Goal: Task Accomplishment & Management: Complete application form

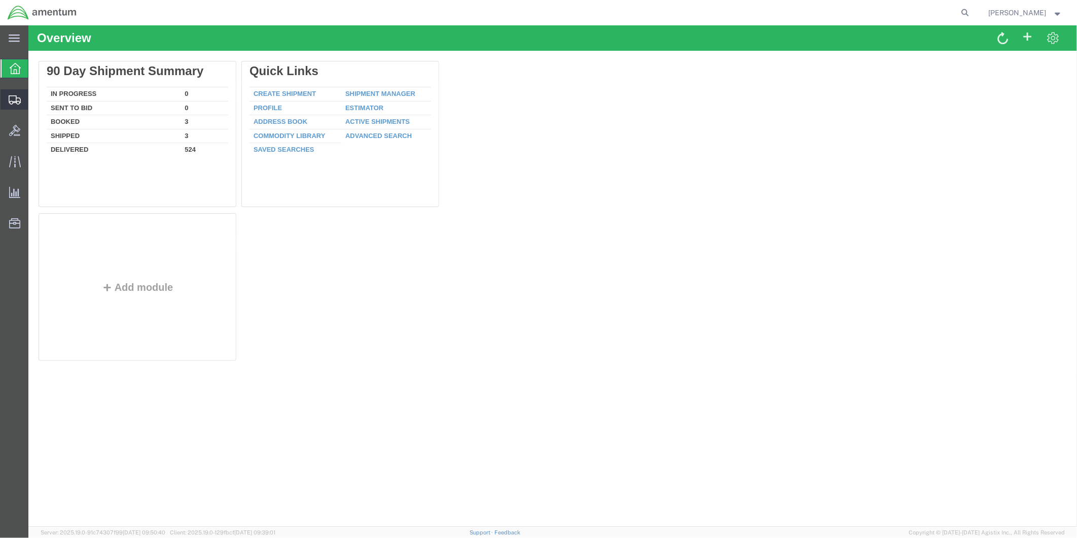
click at [0, 0] on span "Create from Template" at bounding box center [0, 0] width 0 height 0
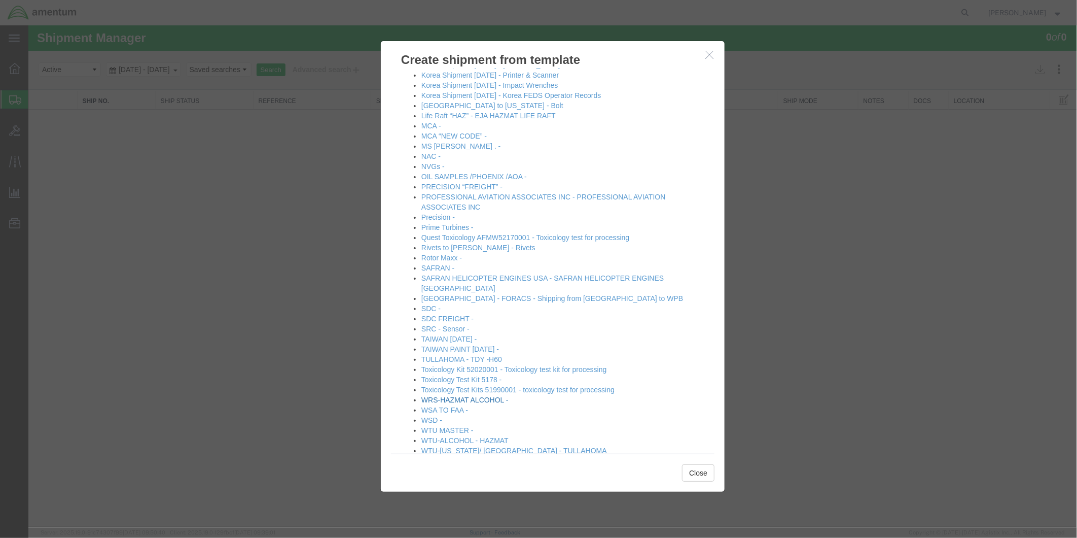
scroll to position [403, 0]
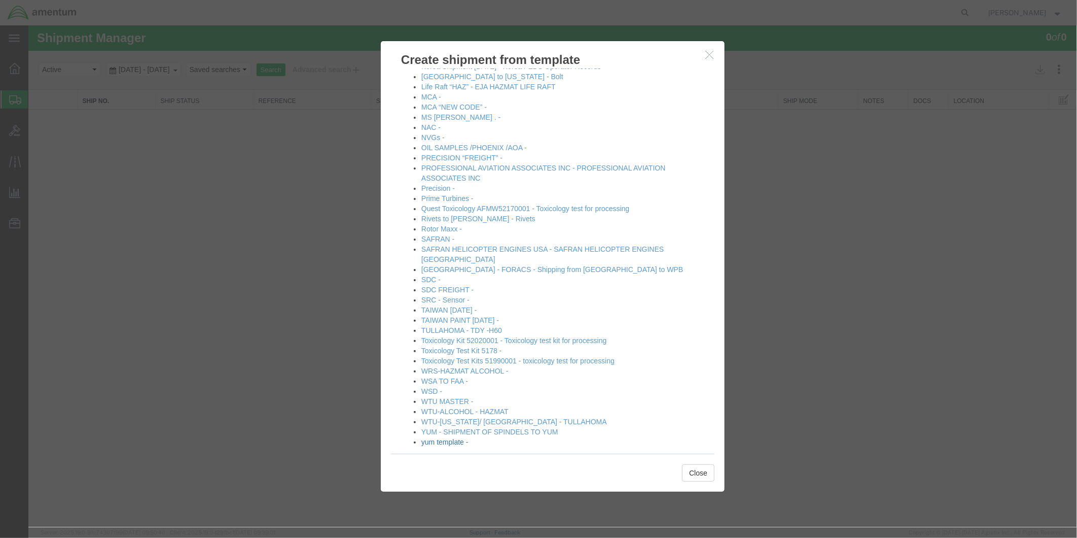
click at [448, 437] on link "yum template -" at bounding box center [444, 441] width 47 height 8
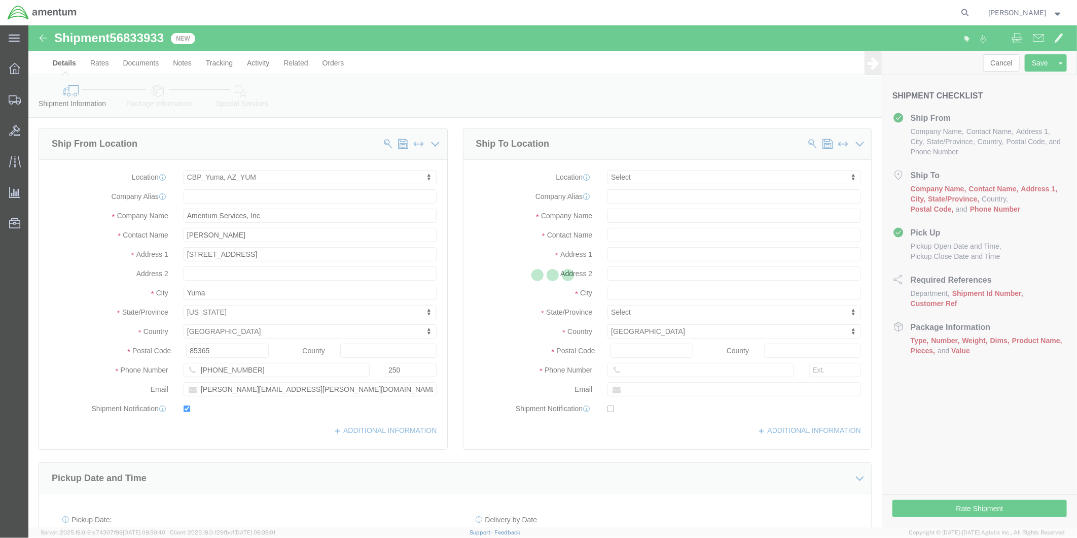
select select "49951"
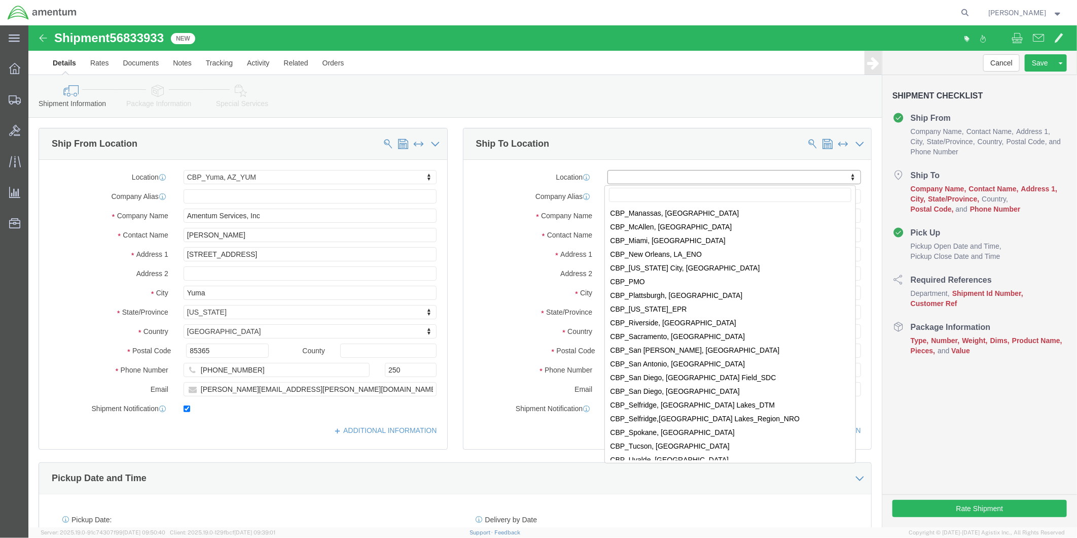
scroll to position [2141, 0]
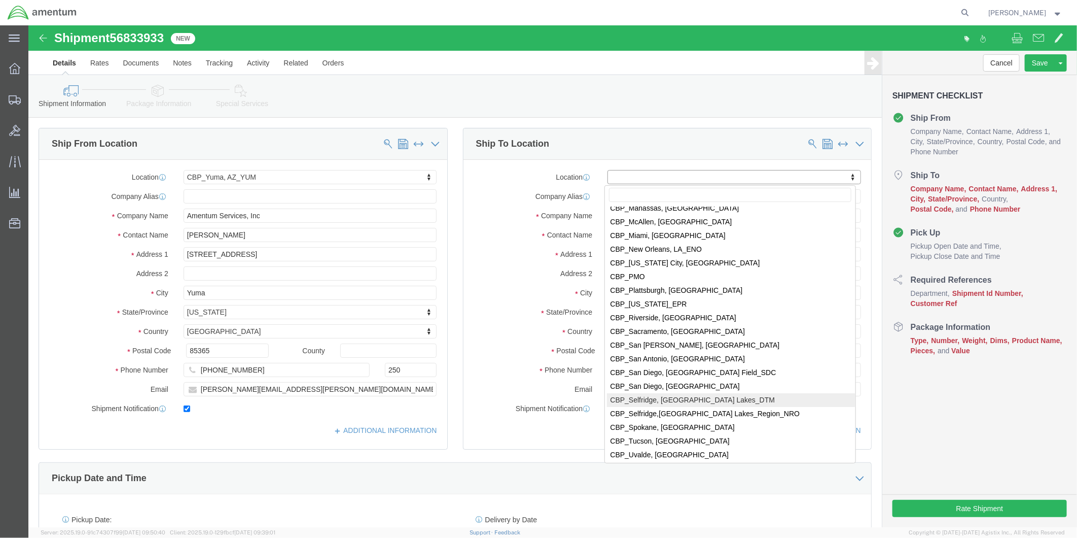
select select "49921"
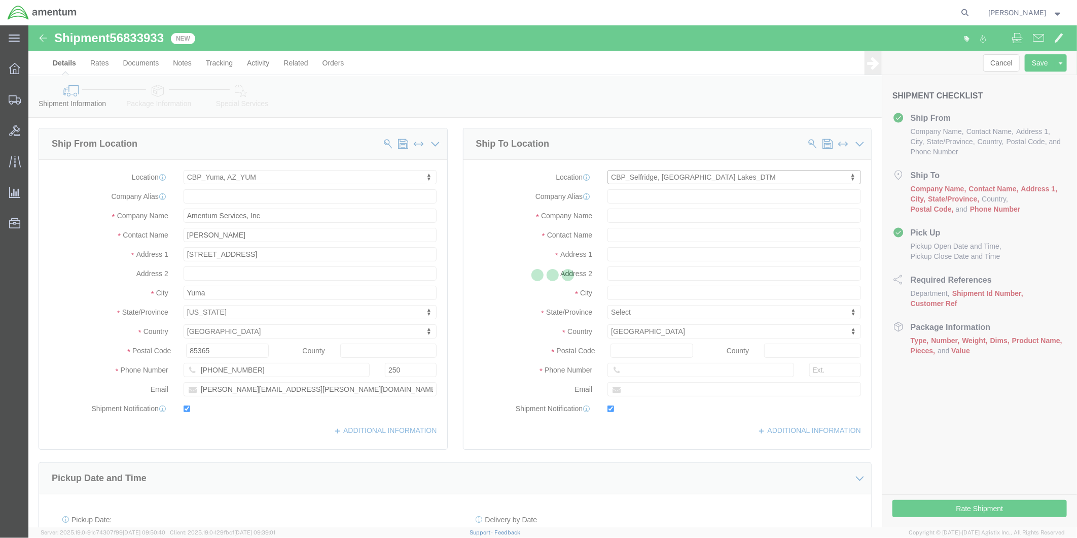
type input "Amentum Services, Inc"
type input "[PERSON_NAME]"
type input "[STREET_ADDRESS]"
type input "Building 1422"
type input "Selfridge"
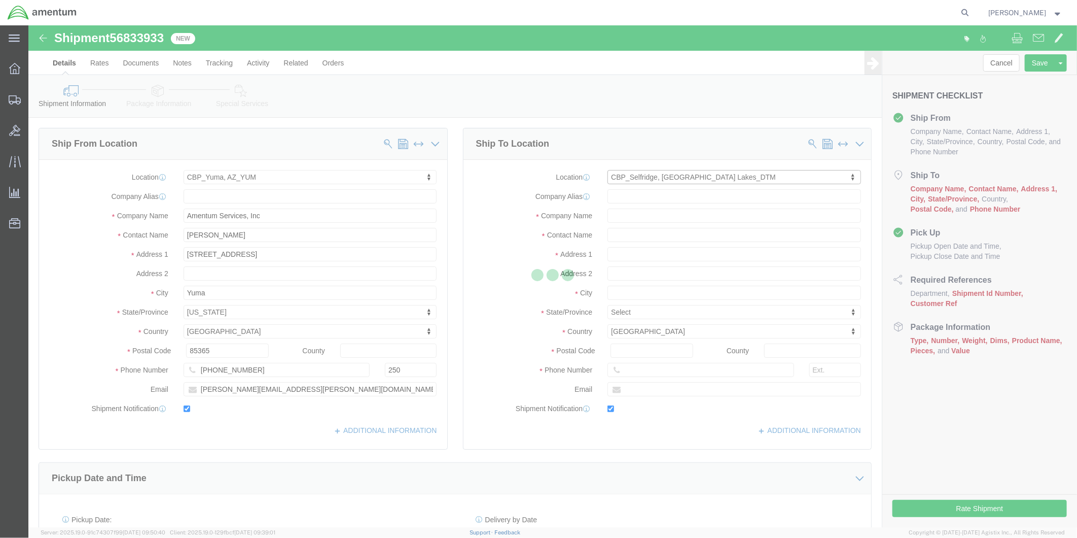
type input "48045"
type input "[PHONE_NUMBER]"
type input "[PERSON_NAME][EMAIL_ADDRESS][PERSON_NAME][DOMAIN_NAME]"
checkbox input "true"
select select "MI"
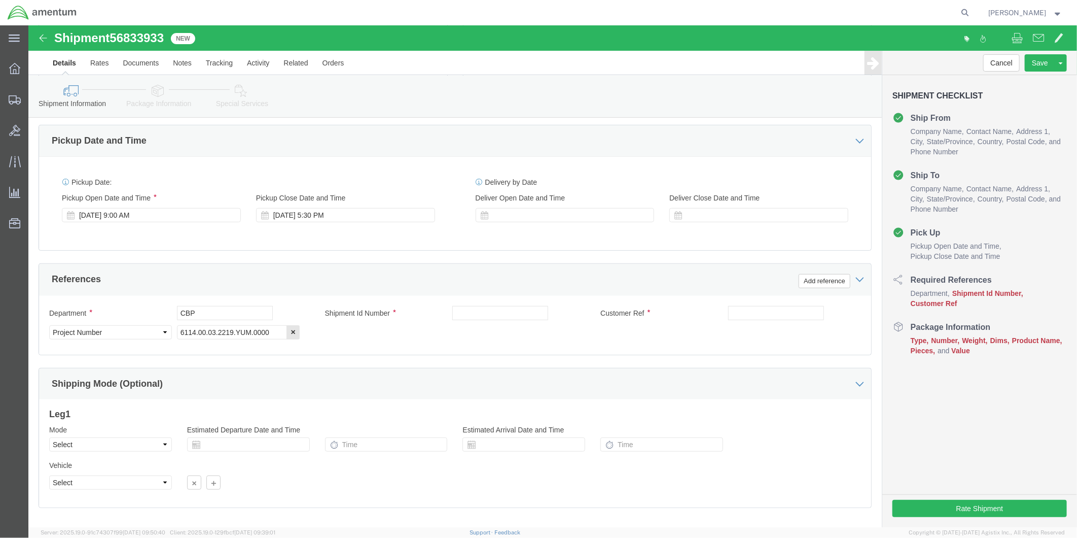
scroll to position [338, 0]
click div "[DATE] 9:00 AM"
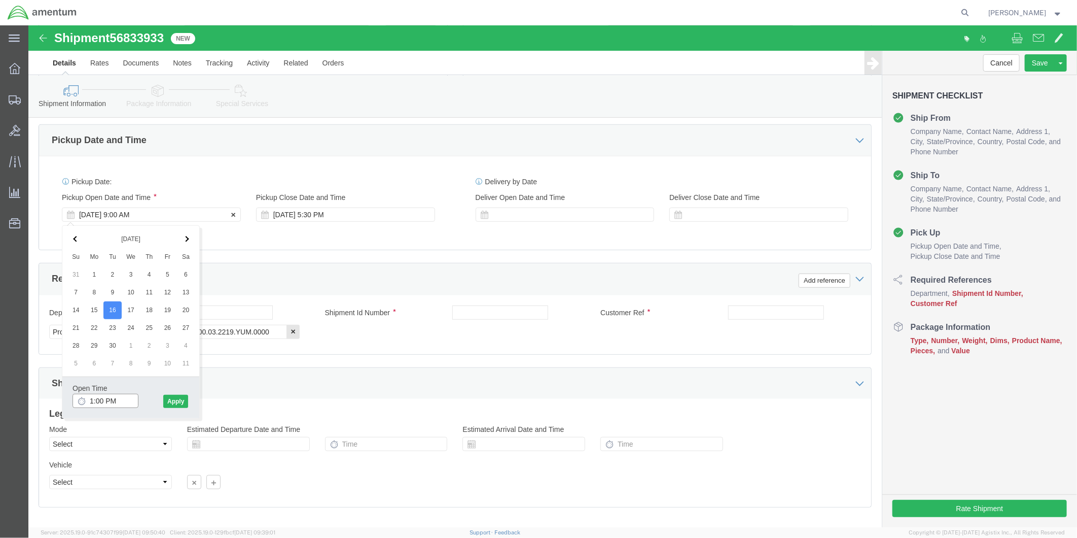
type input "2:00 PM"
click button "Apply"
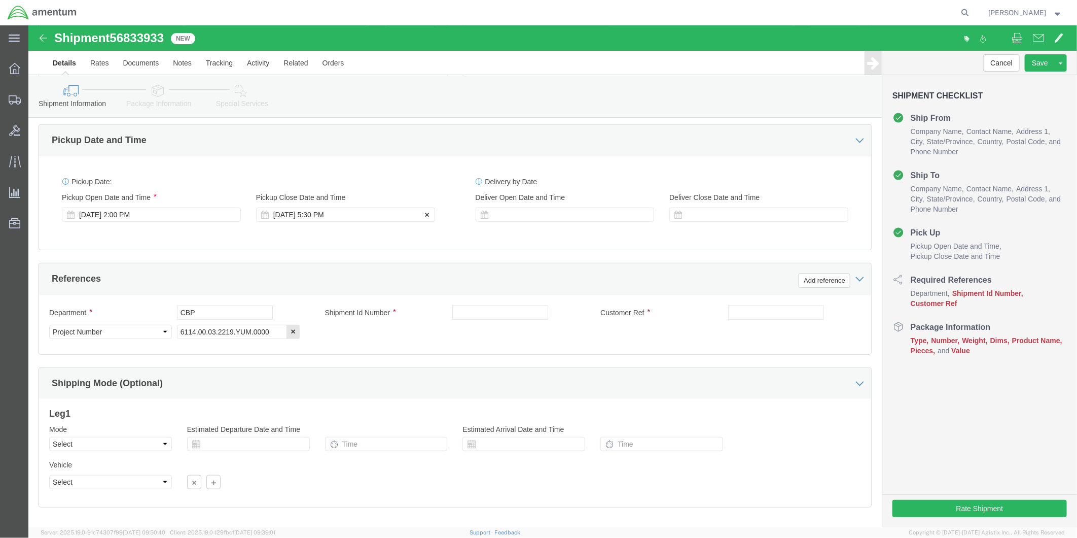
click div "[DATE] 5:30 PM"
type input "4:30 PM"
click button "Apply"
click div
click input "6:30 PM"
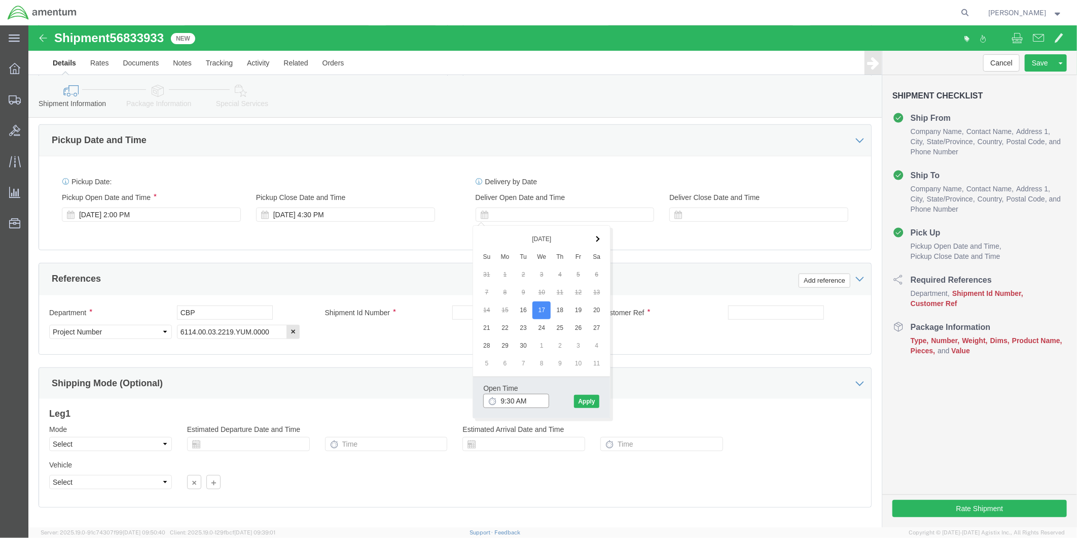
type input "9:00 AM"
click button "Apply"
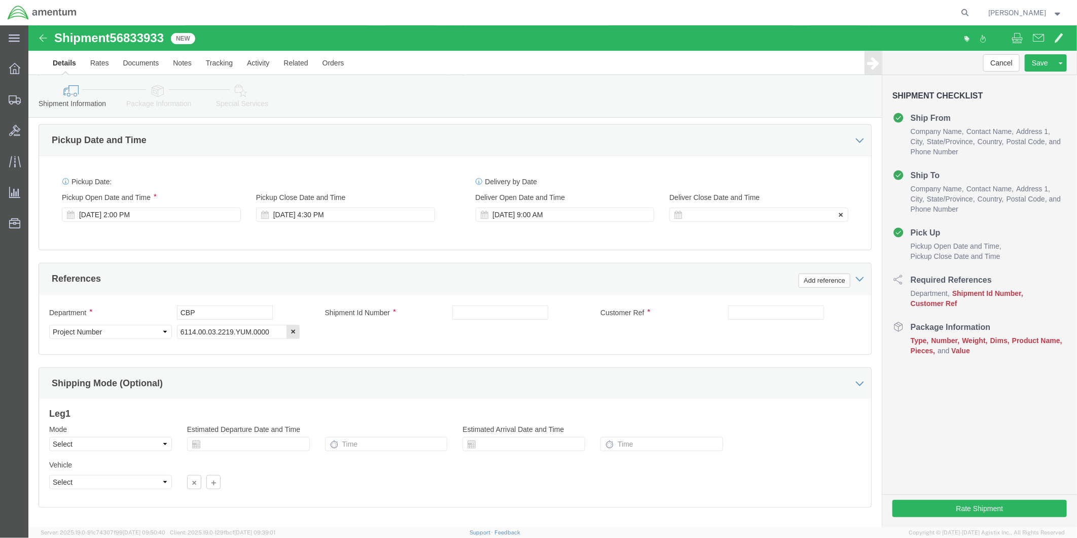
click div
type input "12:00 PM"
click button "Apply"
click input "text"
type input "616-000489"
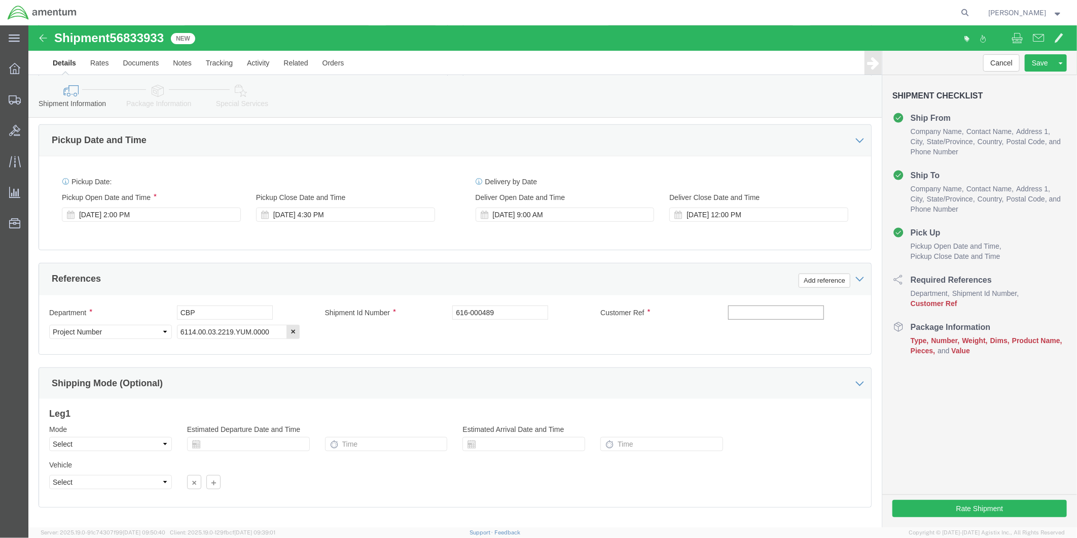
click input "text"
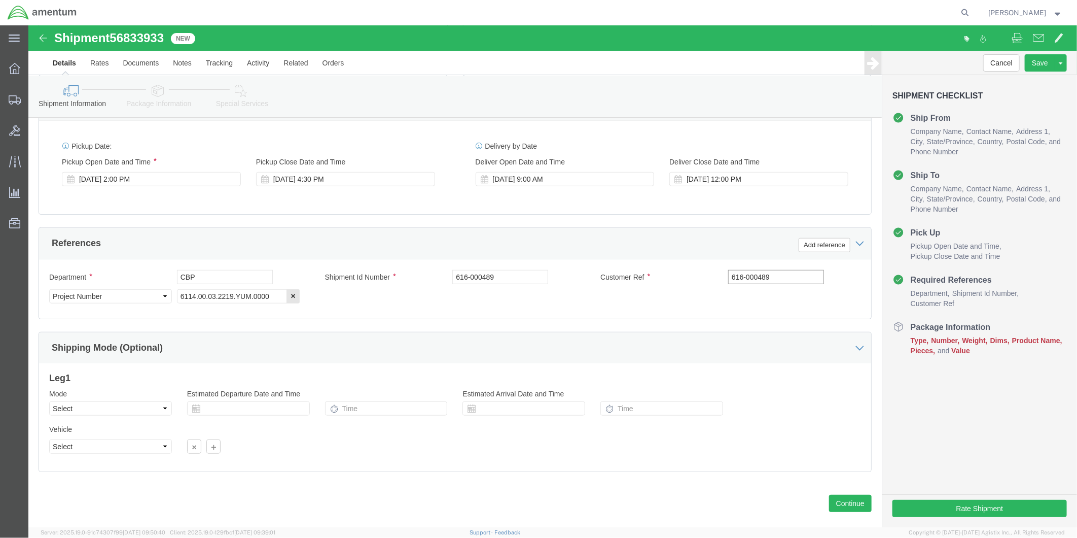
scroll to position [393, 0]
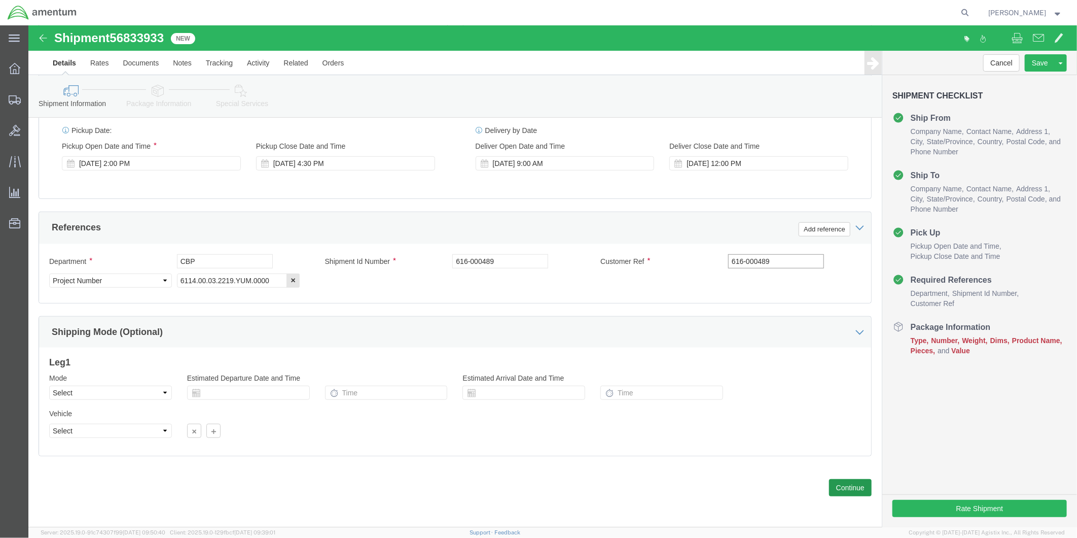
type input "616-000489"
click button "Continue"
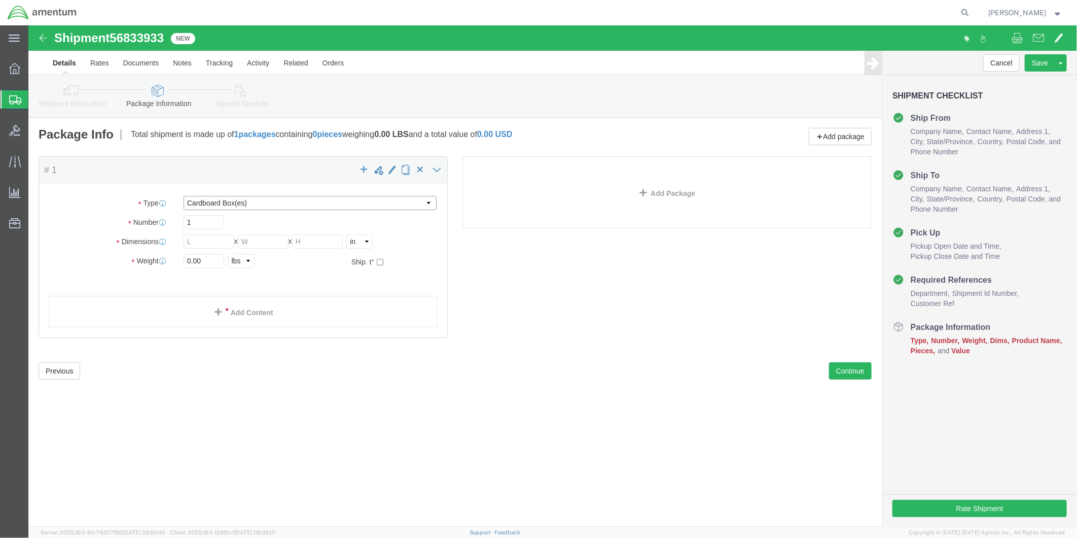
click select "Select BCK Boxes Bale(s) Basket(s) Bolt(s) Bottle(s) Buckets Bulk Bundle(s) Can…"
select select "ENV"
click select "Select BCK Boxes Bale(s) Basket(s) Bolt(s) Bottle(s) Buckets Bulk Bundle(s) Can…"
type input "9.50"
type input "12.50"
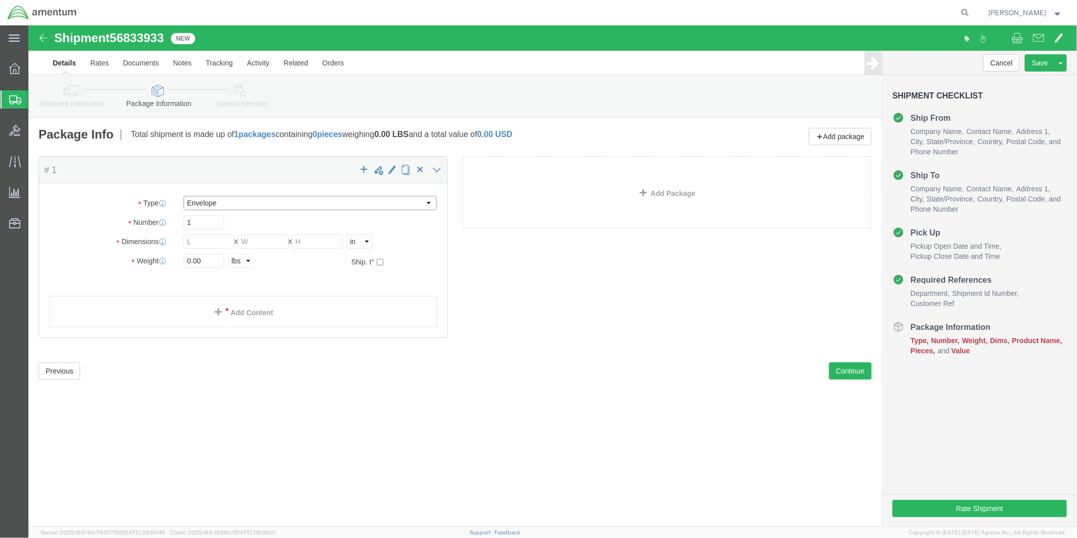
type input "0.25"
type input "1"
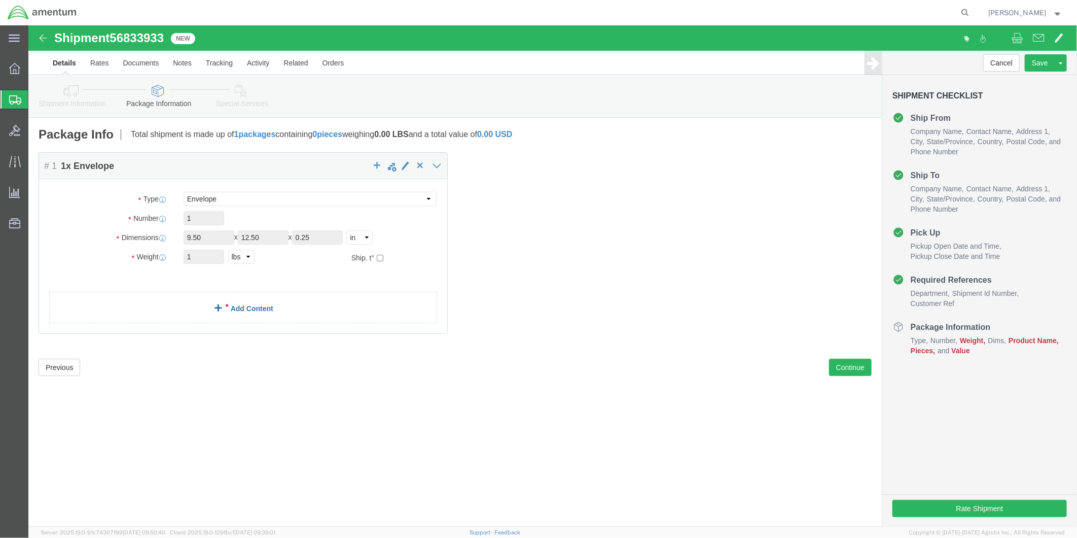
click link "Add Content"
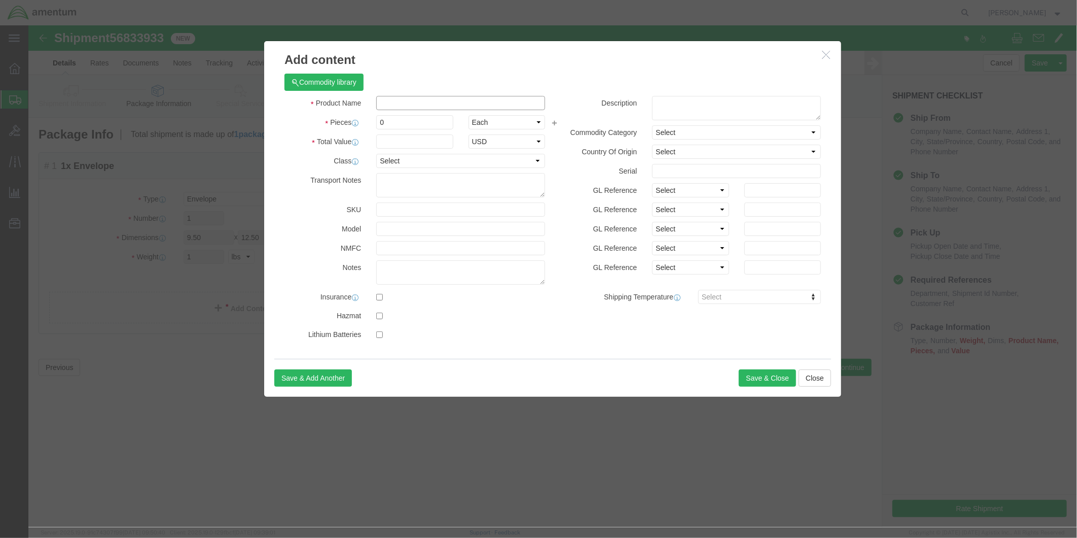
click input "text"
type input "BOLT"
drag, startPoint x: 360, startPoint y: 93, endPoint x: 351, endPoint y: 94, distance: 9.3
click input "0"
type input "1"
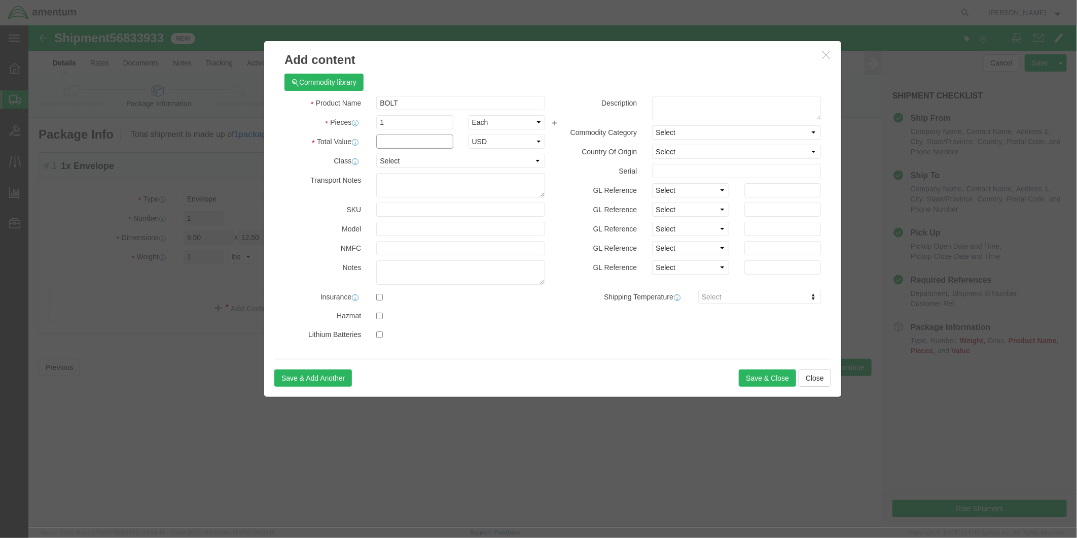
click input "text"
type input "9.47"
select select "USD"
click textarea
type textarea "BOLT"
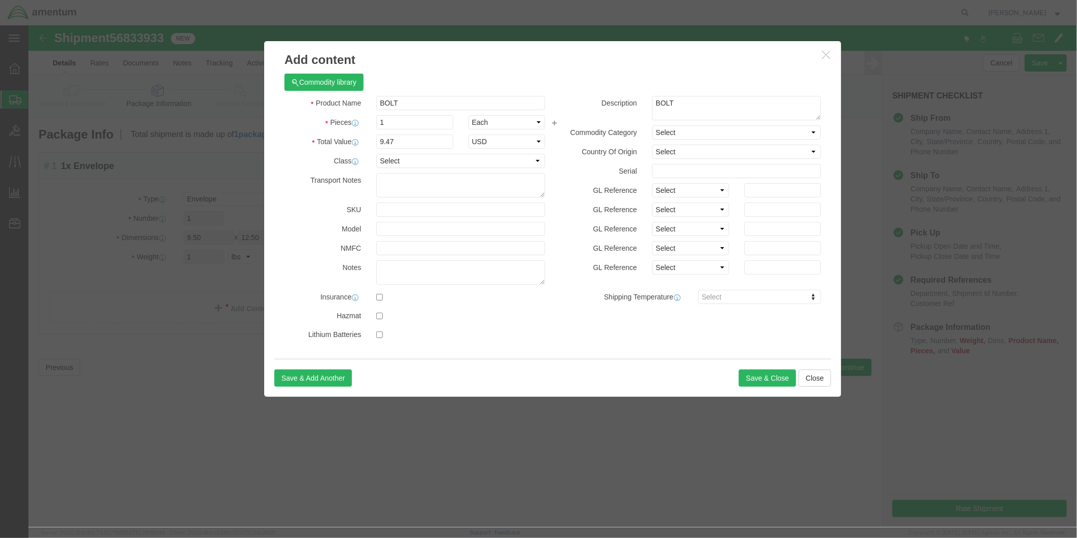
click div "Commodity library Product Name BOLT Pieces 1 Select Bag Barrels 100Board Feet B…"
click button "Save & Close"
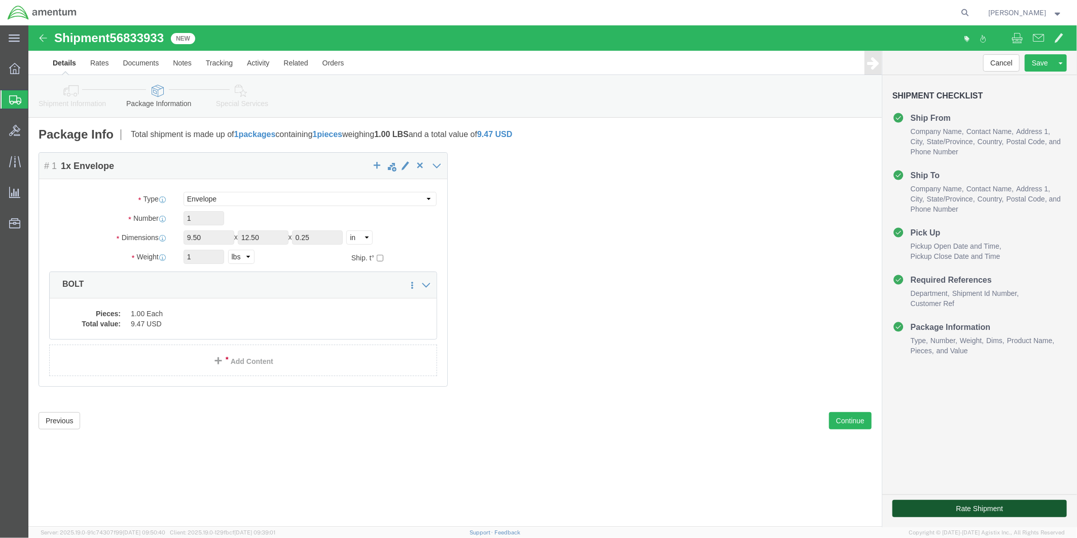
click button "Rate Shipment"
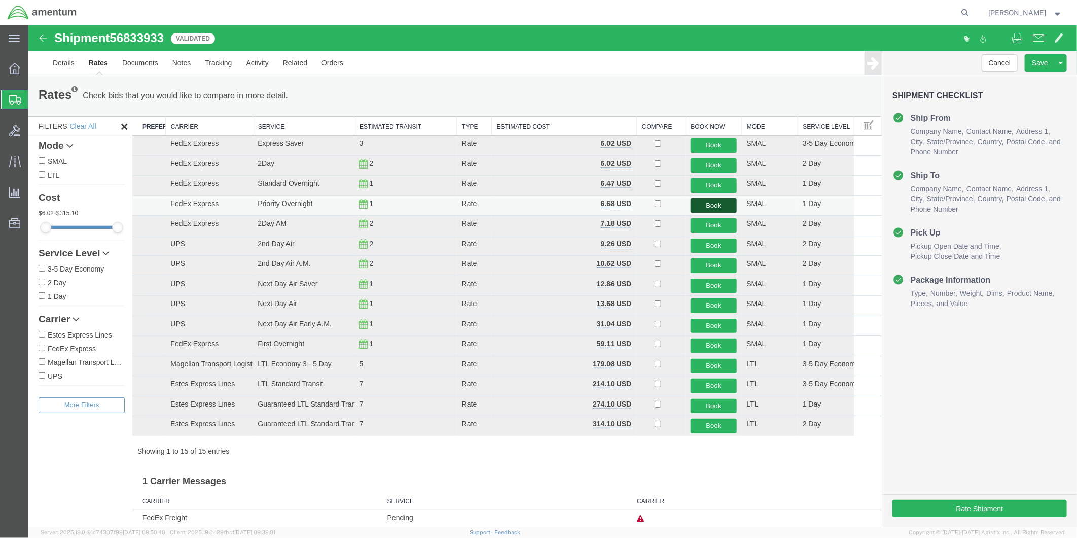
click at [710, 205] on button "Book" at bounding box center [713, 205] width 46 height 15
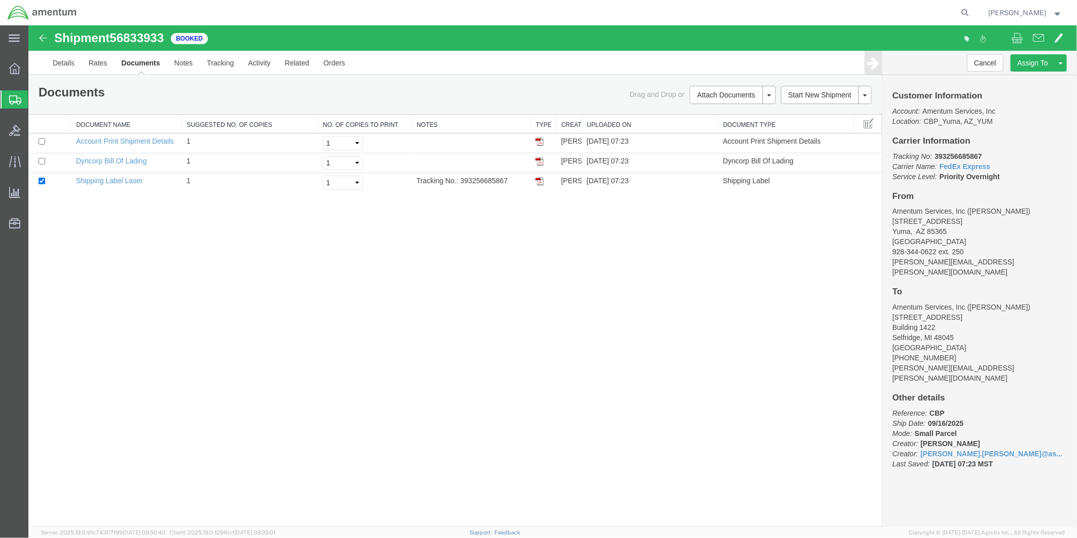
drag, startPoint x: 540, startPoint y: 160, endPoint x: 500, endPoint y: 204, distance: 59.6
click at [540, 160] on img at bounding box center [539, 161] width 8 height 8
click at [540, 180] on img at bounding box center [539, 180] width 8 height 8
click at [57, 62] on link "Details" at bounding box center [63, 62] width 36 height 24
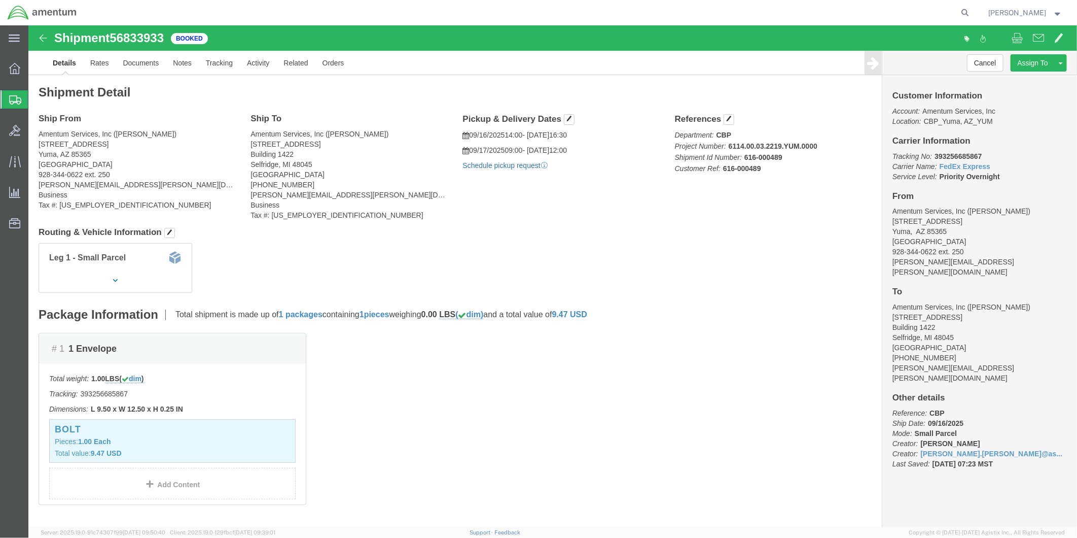
click link "Schedule pickup request"
drag, startPoint x: 861, startPoint y: 133, endPoint x: 967, endPoint y: 152, distance: 107.7
click p "Tracking No: 393256685867 Carrier Name: FedEx Express FedEx Express Service Lev…"
drag, startPoint x: 967, startPoint y: 152, endPoint x: 902, endPoint y: 136, distance: 66.4
click icon "Carrier Name:"
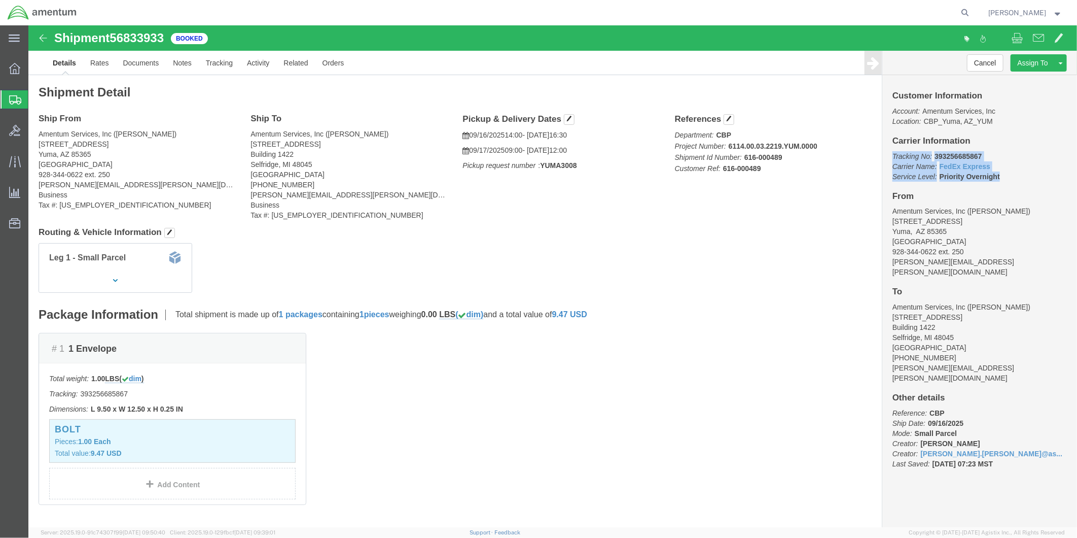
drag, startPoint x: 857, startPoint y: 130, endPoint x: 967, endPoint y: 151, distance: 112.4
click div "Customer Information Account: Amentum Services, Inc Location: CBP_Yuma, [GEOGRA…"
drag, startPoint x: 967, startPoint y: 151, endPoint x: 928, endPoint y: 140, distance: 40.8
copy p "Tracking No: 393256685867 Carrier Name: FedEx Express FedEx Express Service Lev…"
